Goal: Complete application form

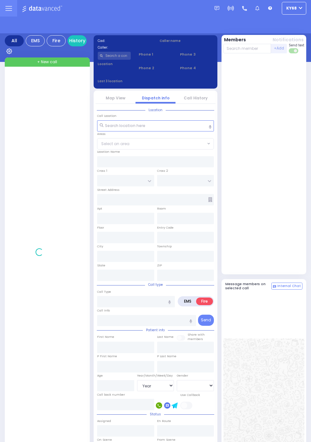
select select "Year"
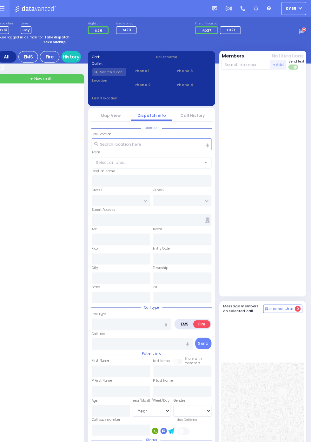
click at [306, 31] on circle at bounding box center [304, 29] width 4 height 4
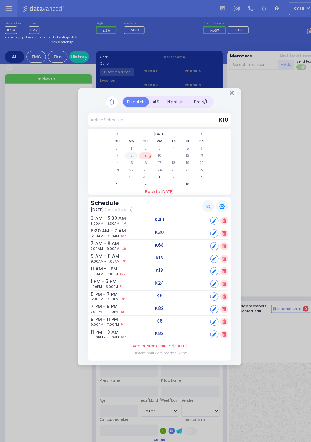
click at [135, 155] on td "8" at bounding box center [128, 152] width 13 height 6
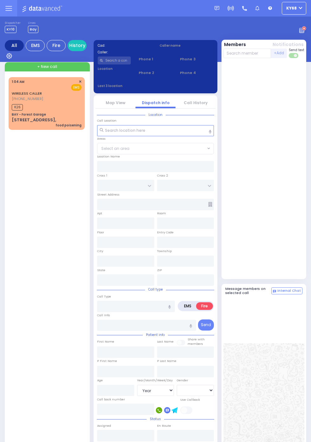
select select "Year"
